Goal: Book appointment/travel/reservation

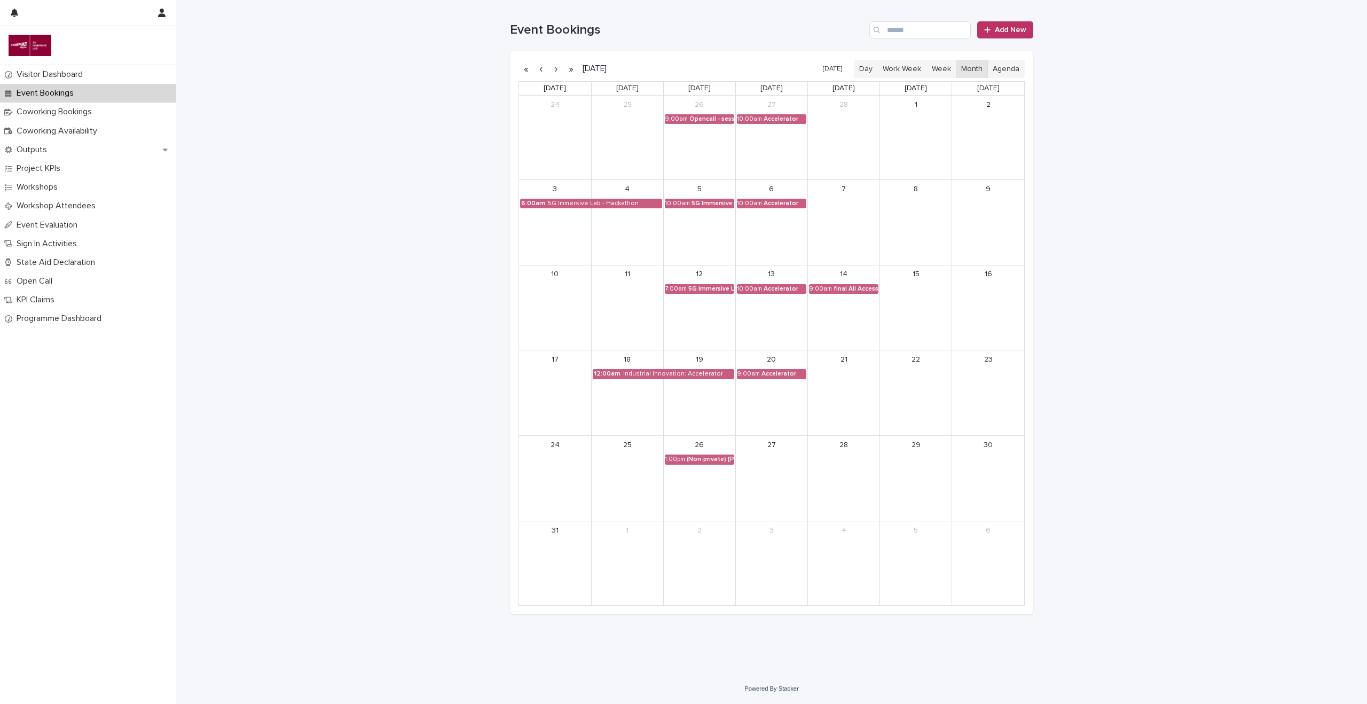
click at [557, 68] on button "button" at bounding box center [556, 68] width 15 height 17
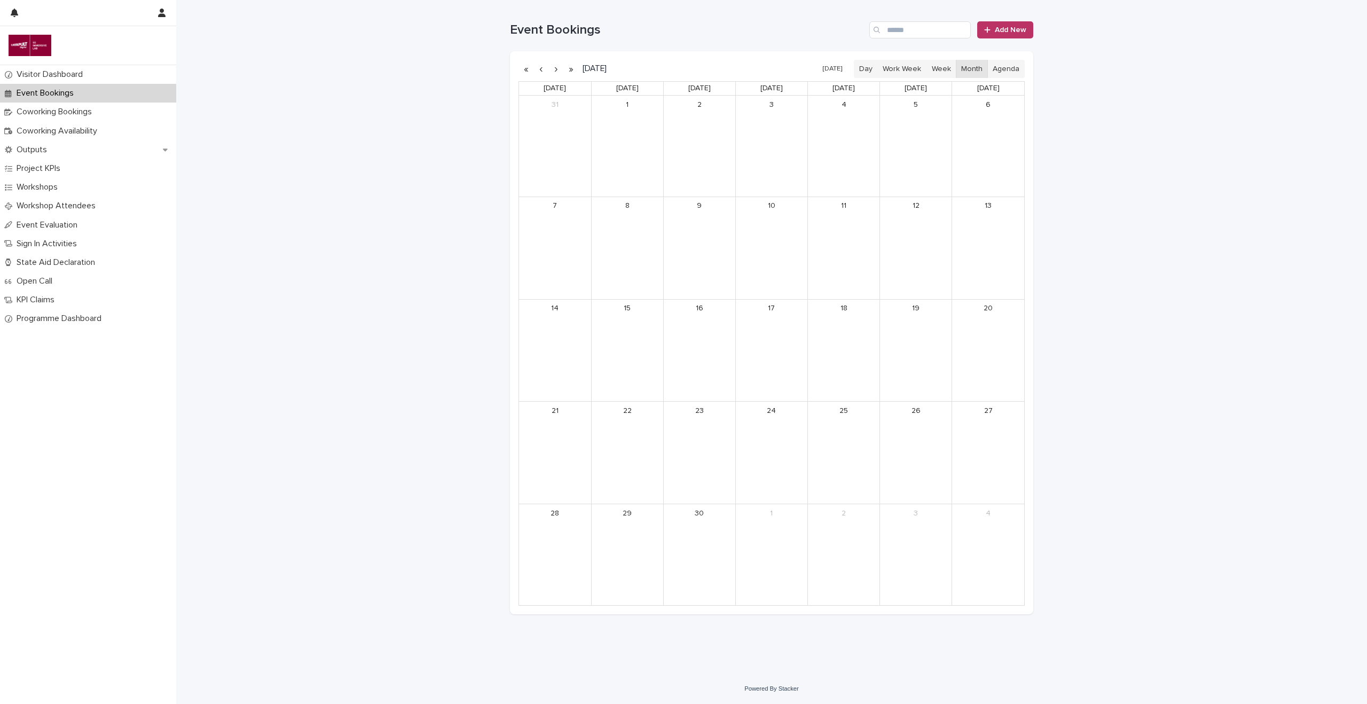
click at [557, 68] on button "button" at bounding box center [556, 68] width 15 height 17
click at [563, 428] on div "[PERSON_NAME] Square Innovation Workshop" at bounding box center [568, 424] width 44 height 7
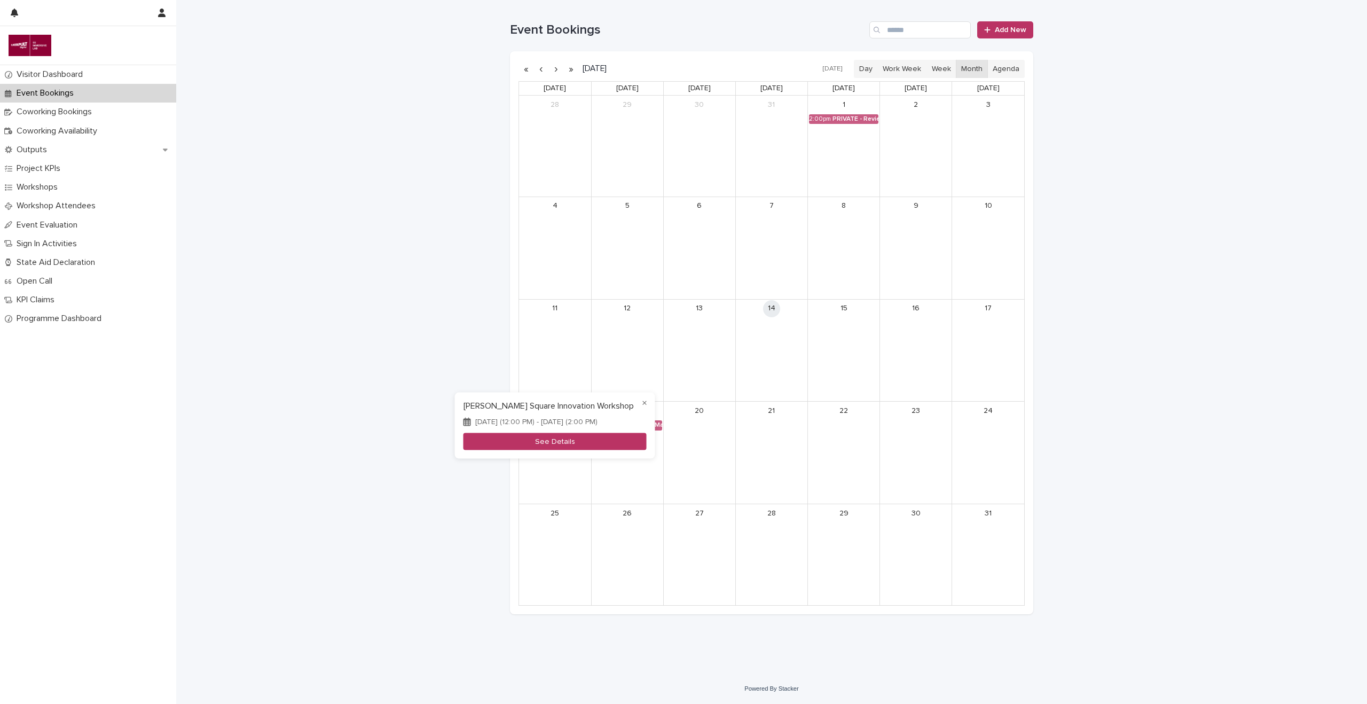
click at [555, 444] on button "See Details" at bounding box center [555, 442] width 183 height 18
click at [629, 430] on link "8:30am Edge Digital Manufacturing" at bounding box center [627, 425] width 69 height 10
click at [627, 440] on button "See Details" at bounding box center [627, 442] width 143 height 18
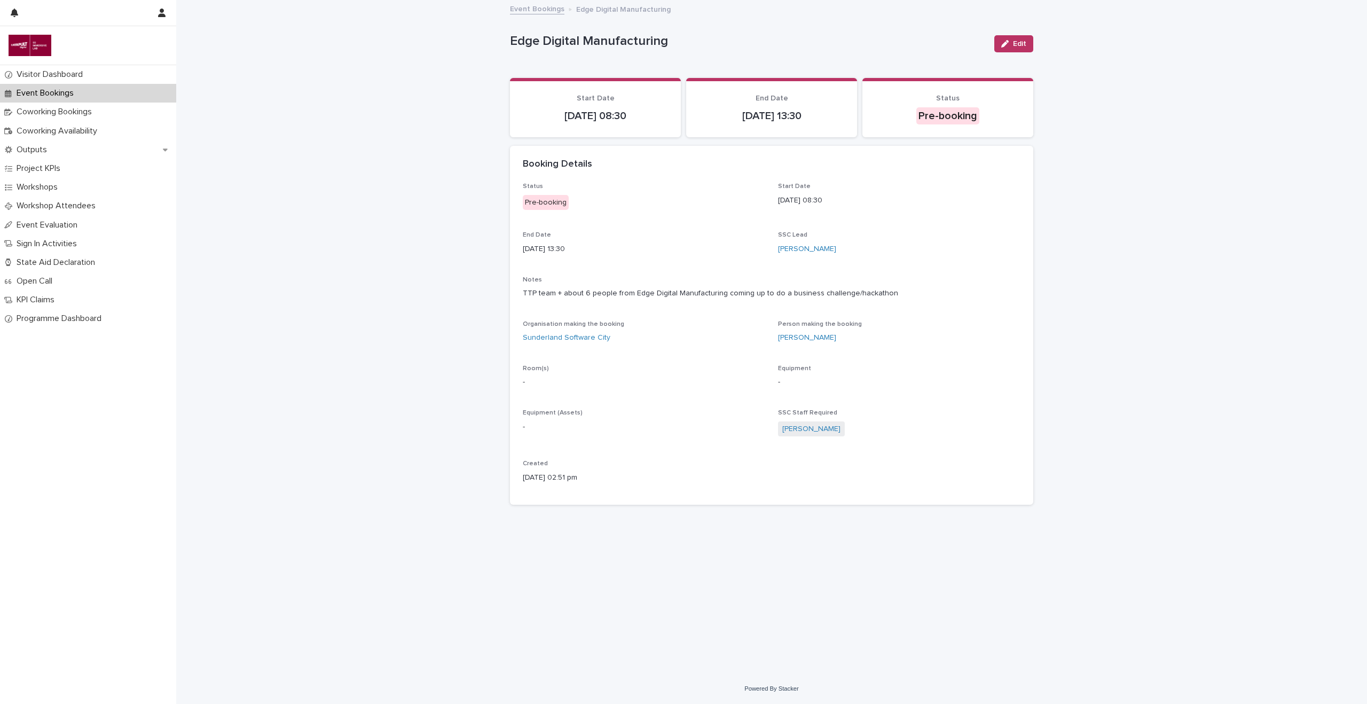
click at [336, 126] on div "Loading... Saving… Loading... Saving… Edge Digital Manufacturing Edit Edge Digi…" at bounding box center [771, 337] width 1191 height 672
